Goal: Transaction & Acquisition: Purchase product/service

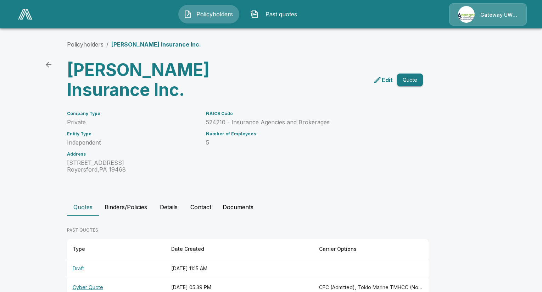
drag, startPoint x: 181, startPoint y: 9, endPoint x: 243, endPoint y: 18, distance: 62.1
click at [182, 9] on button "Policyholders" at bounding box center [208, 14] width 61 height 18
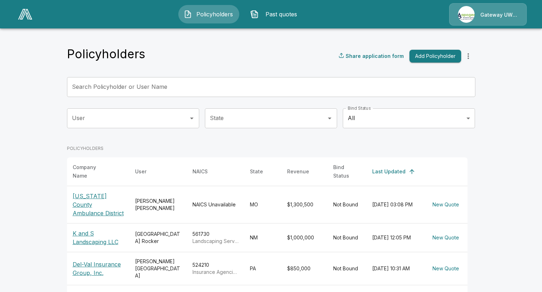
click at [176, 90] on input "Search Policyholder or User Name" at bounding box center [267, 87] width 401 height 20
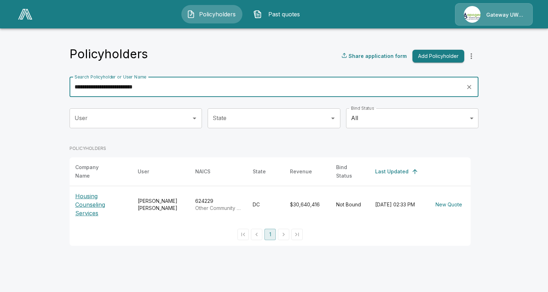
type input "**********"
click at [85, 205] on p "Housing Counseling Services" at bounding box center [100, 205] width 51 height 26
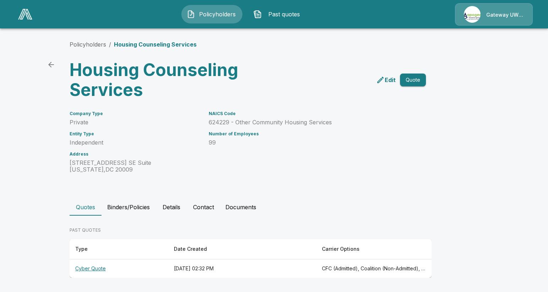
click at [223, 161] on div "NAICS Code 624229 - Other Community Housing Services Number of Employees 99" at bounding box center [304, 138] width 209 height 70
click at [82, 271] on th "Cyber Quote" at bounding box center [119, 268] width 99 height 19
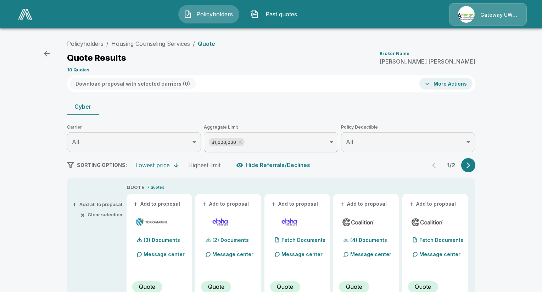
click at [445, 83] on button "More Actions" at bounding box center [446, 84] width 53 height 12
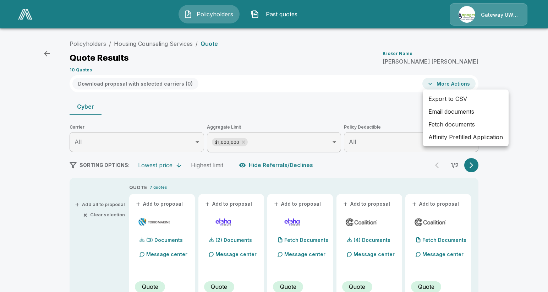
click at [381, 60] on div at bounding box center [274, 146] width 548 height 292
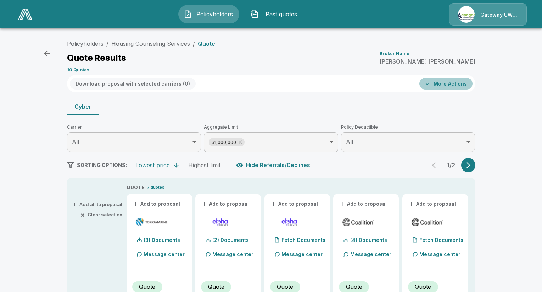
click at [437, 84] on button "More Actions" at bounding box center [446, 84] width 53 height 12
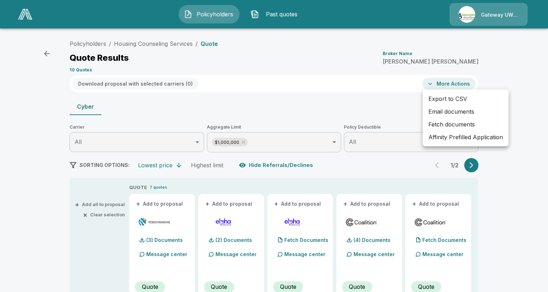
click at [371, 64] on div at bounding box center [274, 146] width 548 height 292
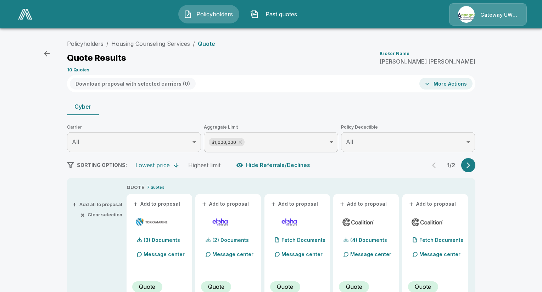
click at [205, 45] on p "Quote" at bounding box center [206, 44] width 17 height 6
click at [45, 53] on icon "button" at bounding box center [47, 54] width 6 height 6
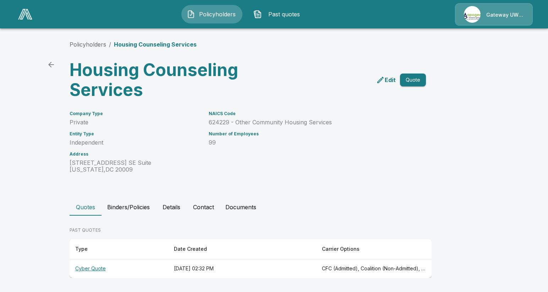
click at [92, 267] on th "Cyber Quote" at bounding box center [119, 268] width 99 height 19
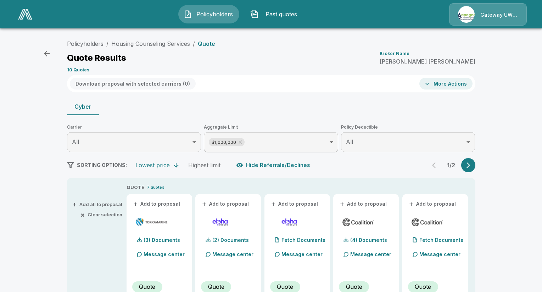
scroll to position [35, 0]
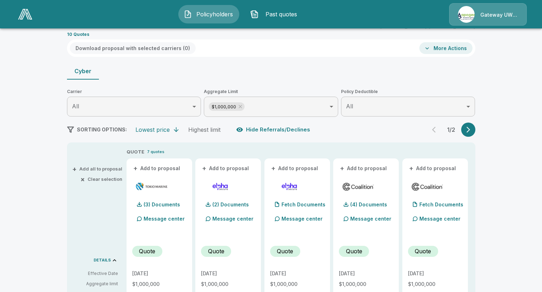
click at [261, 79] on div "Cyber" at bounding box center [271, 70] width 409 height 17
click at [150, 251] on p "Quote" at bounding box center [147, 251] width 16 height 9
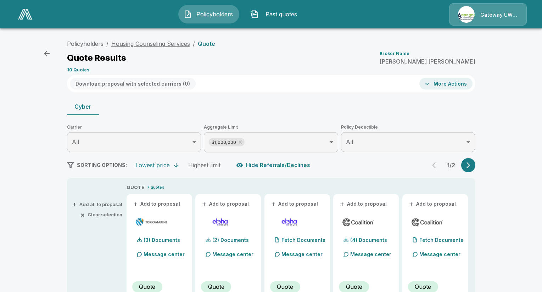
click at [143, 42] on link "Housing Counseling Services" at bounding box center [150, 43] width 79 height 7
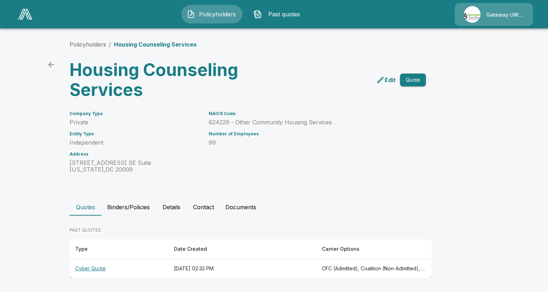
click at [413, 83] on button "Quote" at bounding box center [413, 79] width 26 height 13
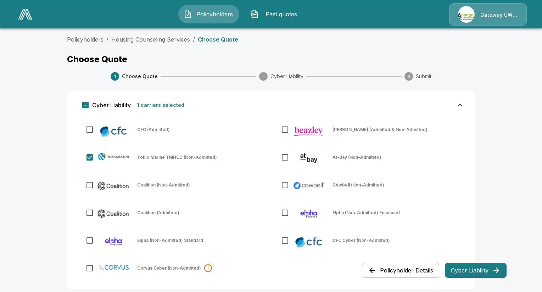
click at [469, 266] on button "Cyber Liability" at bounding box center [476, 270] width 62 height 15
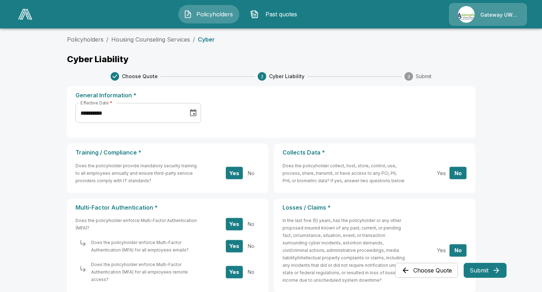
scroll to position [35, 0]
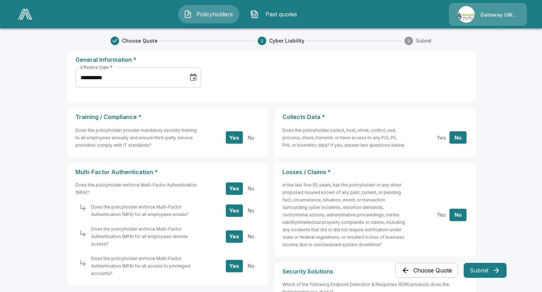
click at [196, 78] on icon "Choose date, selected date is Apr 8, 2025" at bounding box center [193, 76] width 6 height 7
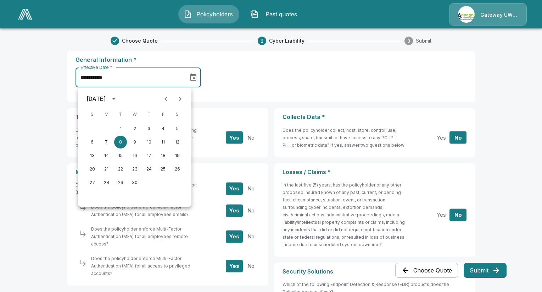
click at [181, 98] on icon "Next month" at bounding box center [180, 98] width 2 height 4
click at [180, 99] on icon "Next month" at bounding box center [180, 98] width 9 height 9
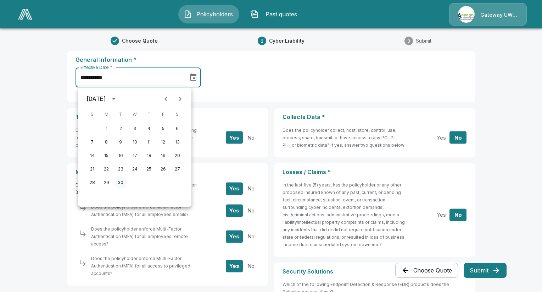
drag, startPoint x: 121, startPoint y: 182, endPoint x: 126, endPoint y: 182, distance: 4.6
click at [122, 182] on button "30" at bounding box center [120, 182] width 13 height 13
type input "**********"
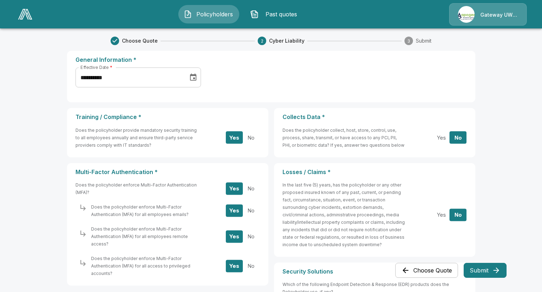
click at [270, 72] on div "**********" at bounding box center [270, 79] width 394 height 28
click at [328, 79] on div "**********" at bounding box center [270, 79] width 394 height 28
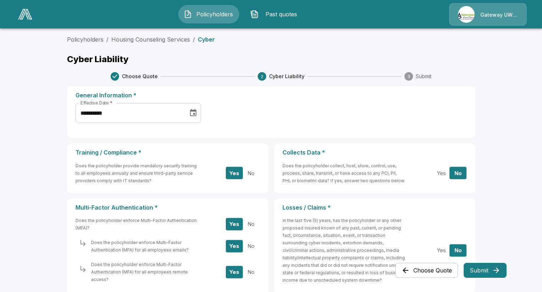
scroll to position [71, 0]
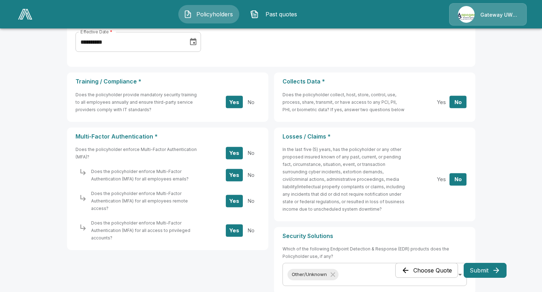
click at [269, 217] on div "Multi-Factor Authentication * Does the policyholder enforce Multi-Factor Authen…" at bounding box center [167, 188] width 201 height 122
click at [269, 58] on div "**********" at bounding box center [271, 40] width 409 height 51
click at [533, 179] on main "**********" at bounding box center [271, 128] width 542 height 399
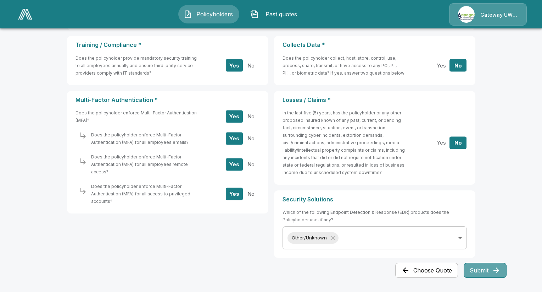
click at [488, 272] on button "Submit" at bounding box center [485, 270] width 43 height 15
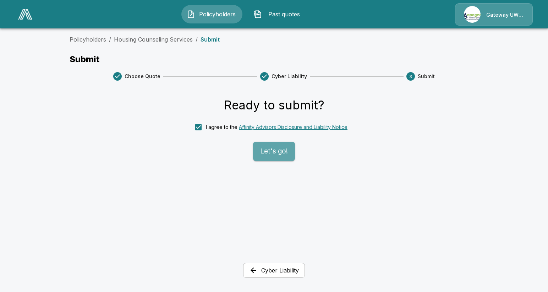
click at [272, 152] on button "Let's go!" at bounding box center [274, 151] width 42 height 19
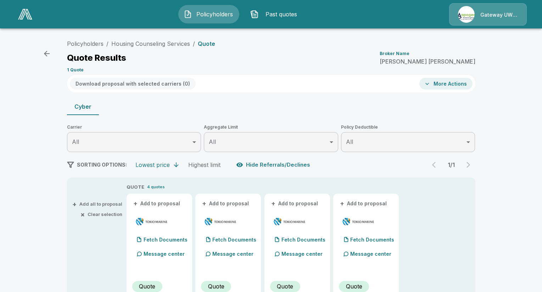
click at [210, 110] on div "Cyber" at bounding box center [271, 106] width 409 height 17
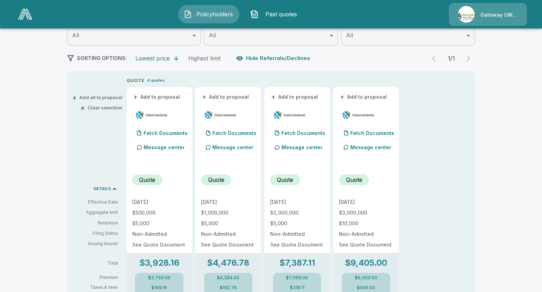
scroll to position [142, 0]
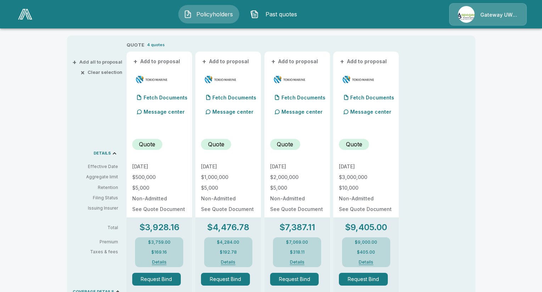
drag, startPoint x: 244, startPoint y: 174, endPoint x: 255, endPoint y: 174, distance: 11.4
click at [244, 174] on div "9/30/2025 $1,000,000 $5,000 Non-Admitted See Quote Document" at bounding box center [228, 188] width 54 height 48
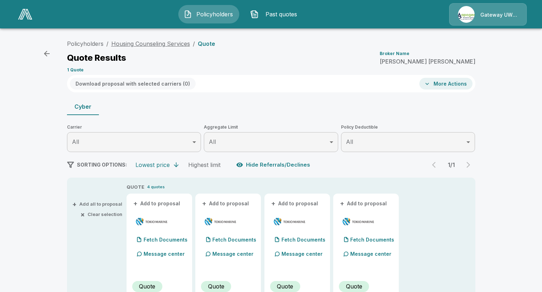
click at [145, 42] on link "Housing Counseling Services" at bounding box center [150, 43] width 79 height 7
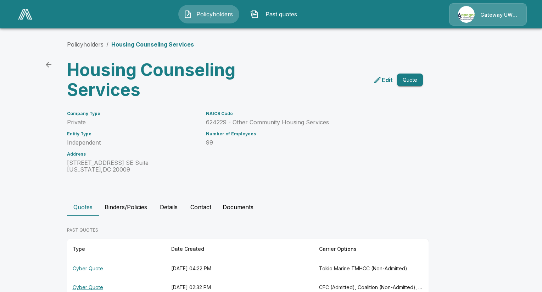
scroll to position [18, 0]
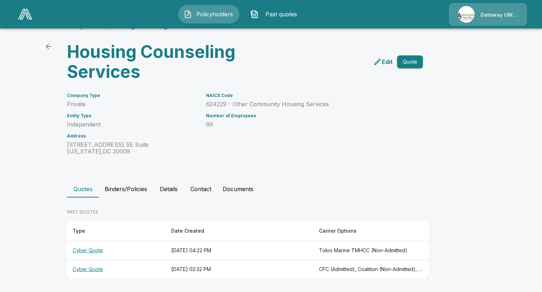
click at [420, 58] on button "Quote" at bounding box center [410, 61] width 26 height 13
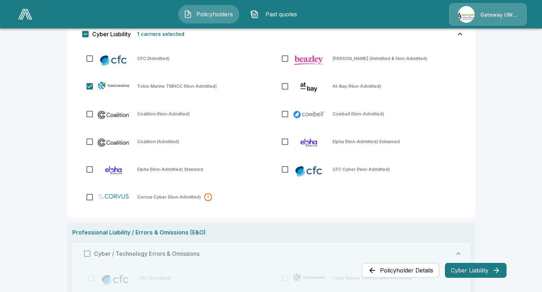
scroll to position [106, 0]
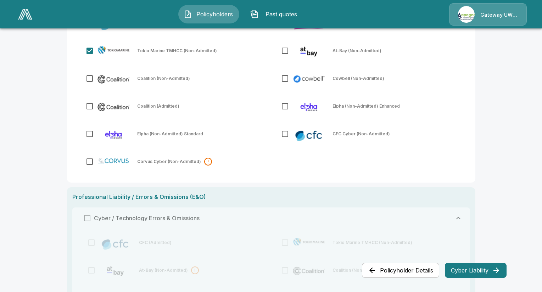
click at [491, 272] on button "Cyber Liability" at bounding box center [476, 270] width 62 height 15
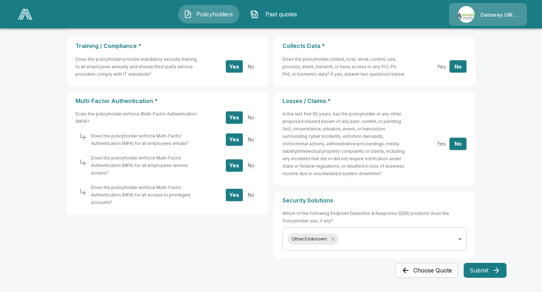
scroll to position [0, 0]
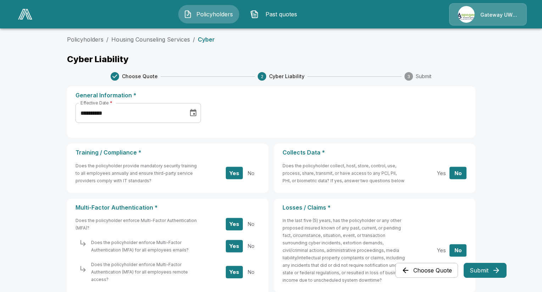
click at [270, 102] on div "**********" at bounding box center [270, 114] width 394 height 28
click at [487, 272] on button "Submit" at bounding box center [485, 270] width 43 height 15
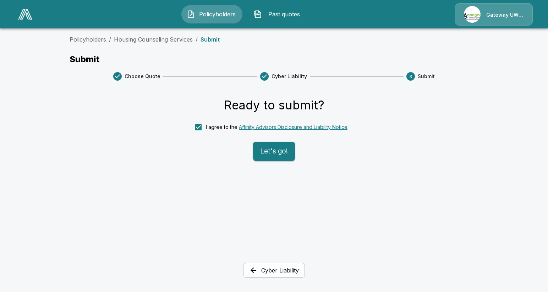
click at [262, 150] on button "Let's go!" at bounding box center [274, 151] width 42 height 19
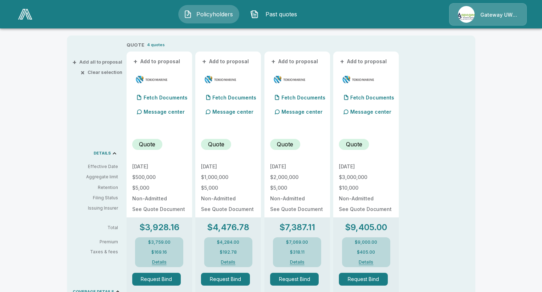
scroll to position [177, 0]
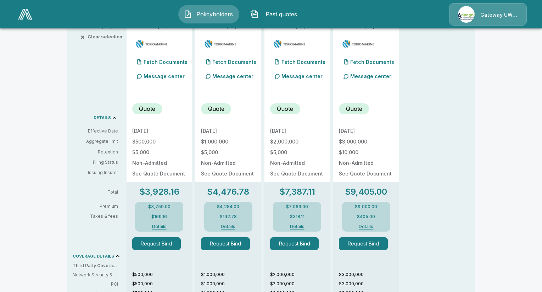
click at [506, 164] on div "Policyholders / Housing Counseling Services / Quote Quote Results Broker Name […" at bounding box center [271, 191] width 542 height 670
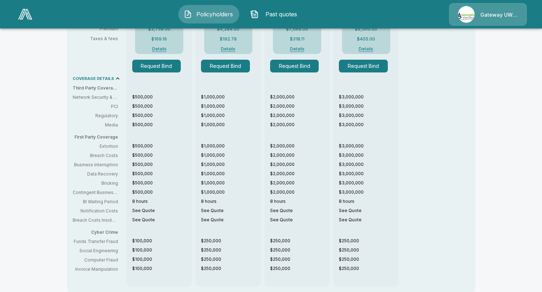
scroll to position [213, 0]
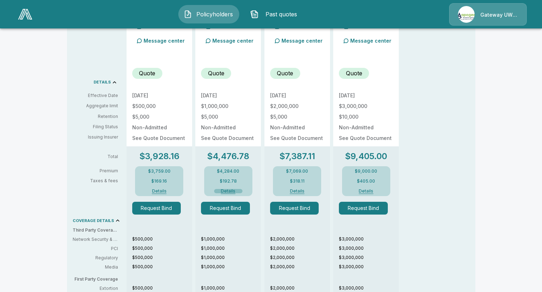
click at [235, 189] on button "Details" at bounding box center [228, 191] width 28 height 4
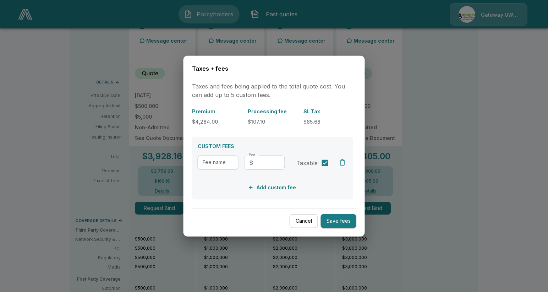
drag, startPoint x: 463, startPoint y: 174, endPoint x: 481, endPoint y: 137, distance: 41.1
click at [464, 174] on div at bounding box center [274, 146] width 548 height 292
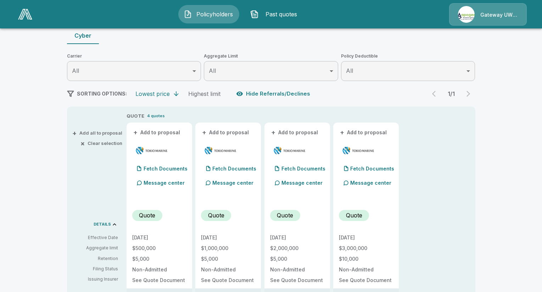
scroll to position [0, 0]
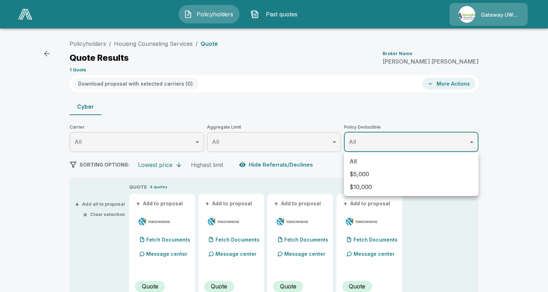
click at [509, 159] on div at bounding box center [274, 146] width 548 height 292
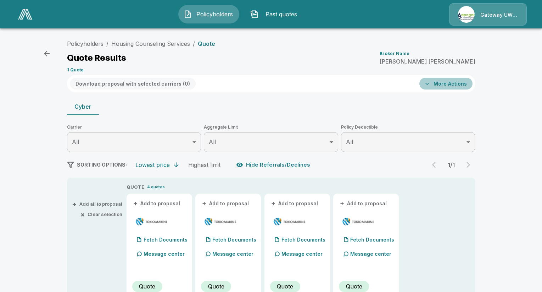
click at [431, 82] on icon "button" at bounding box center [427, 83] width 7 height 7
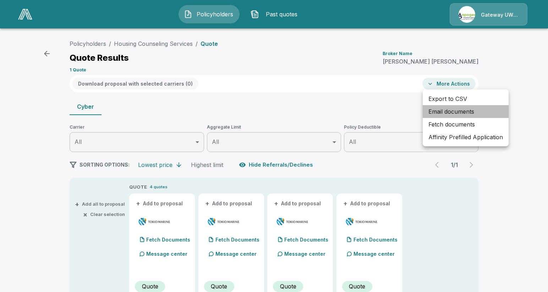
click at [444, 111] on li "Email documents" at bounding box center [466, 111] width 86 height 13
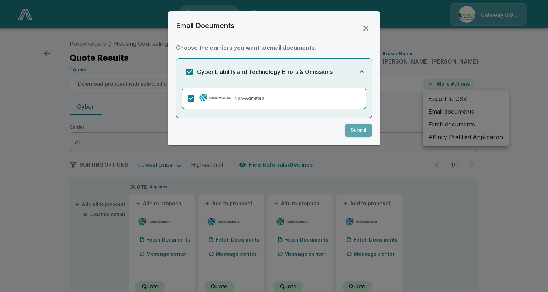
click at [357, 128] on button "Submit" at bounding box center [358, 129] width 27 height 13
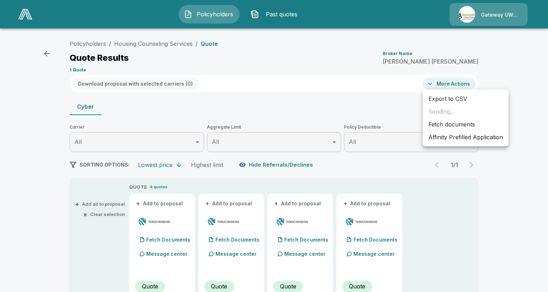
click at [487, 202] on div at bounding box center [274, 146] width 548 height 292
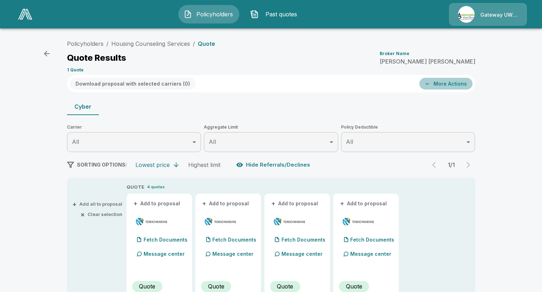
click at [440, 83] on button "More Actions" at bounding box center [446, 84] width 53 height 12
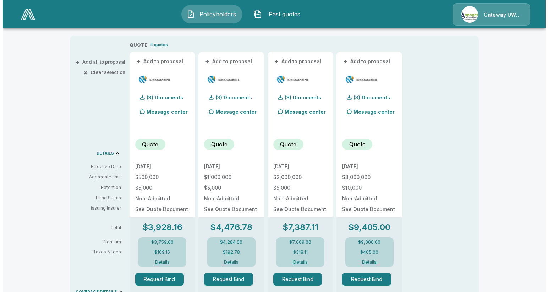
scroll to position [177, 0]
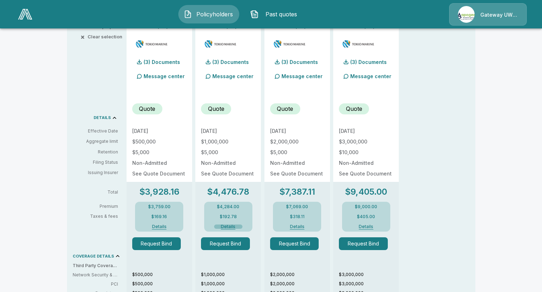
click at [230, 225] on button "Details" at bounding box center [228, 226] width 28 height 4
